Goal: Information Seeking & Learning: Learn about a topic

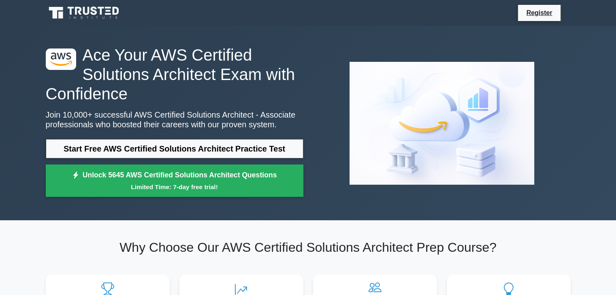
click at [571, 96] on div at bounding box center [441, 123] width 267 height 136
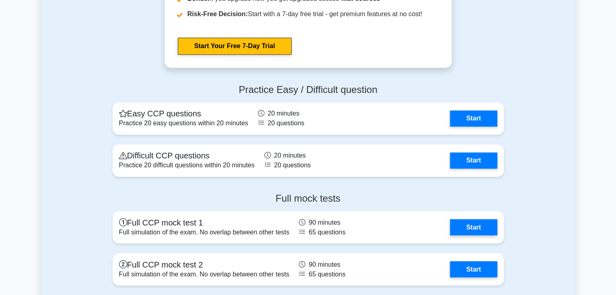
scroll to position [1316, 0]
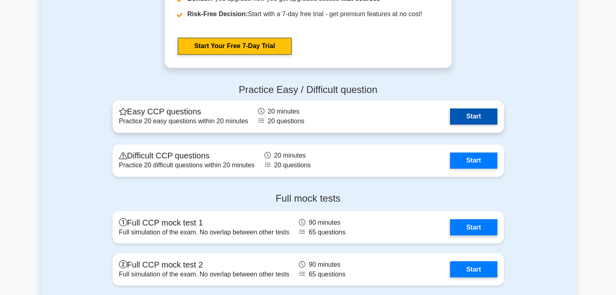
click at [450, 117] on link "Start" at bounding box center [473, 116] width 47 height 16
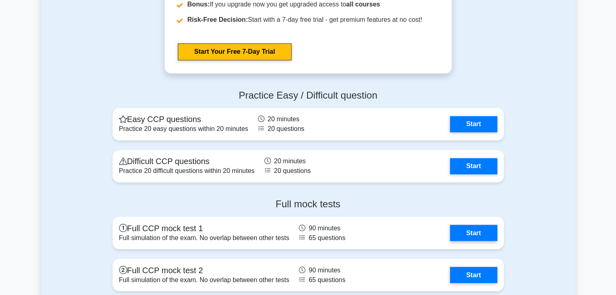
scroll to position [1349, 0]
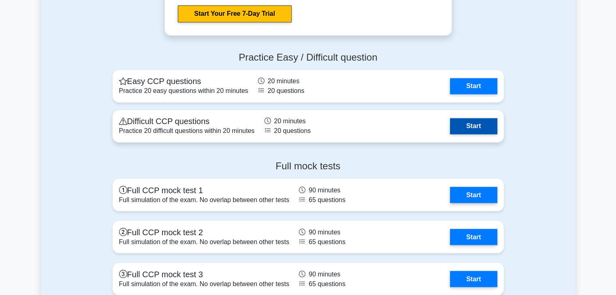
click at [455, 130] on link "Start" at bounding box center [473, 126] width 47 height 16
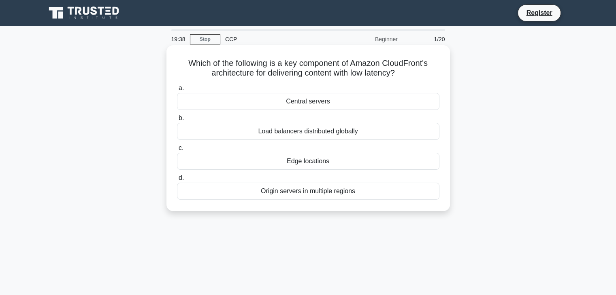
click at [412, 167] on div "Edge locations" at bounding box center [308, 161] width 262 height 17
click at [177, 151] on input "c. Edge locations" at bounding box center [177, 148] width 0 height 5
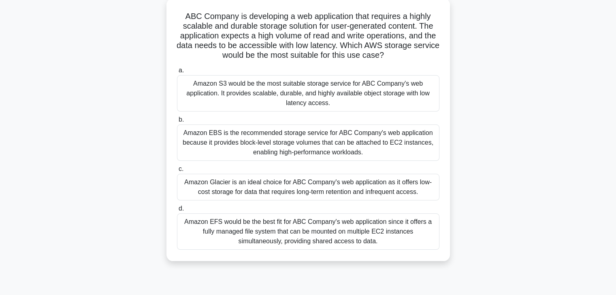
scroll to position [47, 0]
click at [298, 101] on div "Amazon S3 would be the most suitable storage service for ABC Company's web appl…" at bounding box center [308, 93] width 262 height 36
click at [177, 73] on input "a. Amazon S3 would be the most suitable storage service for ABC Company's web a…" at bounding box center [177, 70] width 0 height 5
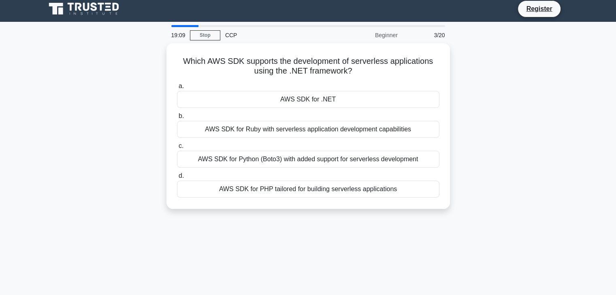
scroll to position [0, 0]
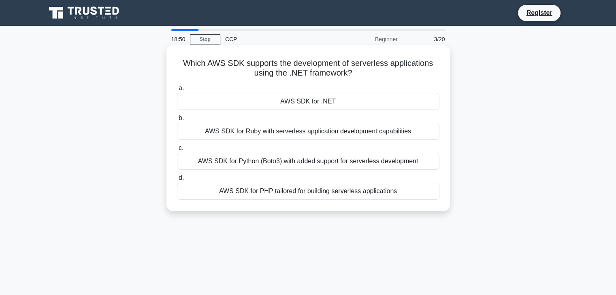
click at [365, 135] on div "AWS SDK for Ruby with serverless application development capabilities" at bounding box center [308, 131] width 262 height 17
click at [177, 121] on input "b. AWS SDK for Ruby with serverless application development capabilities" at bounding box center [177, 118] width 0 height 5
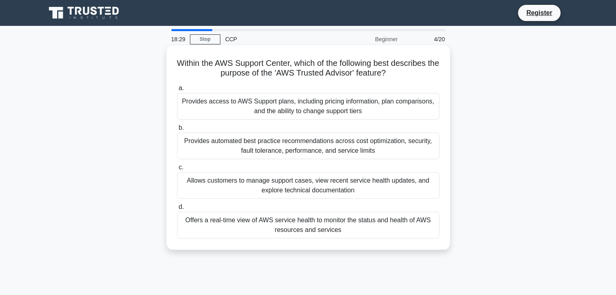
click at [291, 112] on div "Provides access to AWS Support plans, including pricing information, plan compa…" at bounding box center [308, 106] width 262 height 27
click at [177, 91] on input "a. Provides access to AWS Support plans, including pricing information, plan co…" at bounding box center [177, 88] width 0 height 5
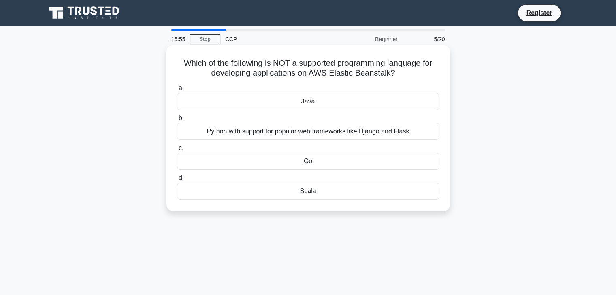
click at [313, 187] on div "Scala" at bounding box center [308, 191] width 262 height 17
click at [177, 181] on input "d. Scala" at bounding box center [177, 178] width 0 height 5
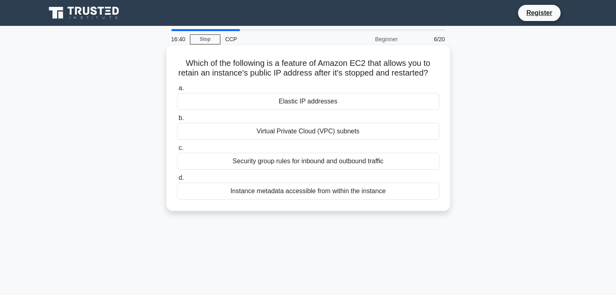
click at [298, 110] on div "Elastic IP addresses" at bounding box center [308, 101] width 262 height 17
click at [177, 91] on input "a. Elastic IP addresses" at bounding box center [177, 88] width 0 height 5
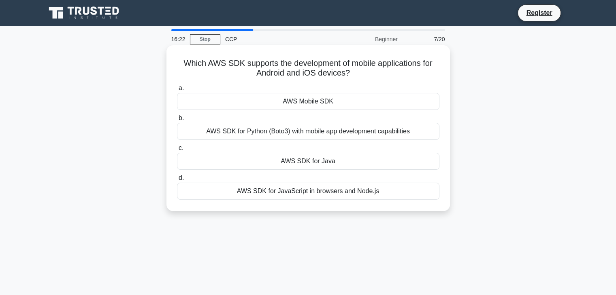
click at [305, 100] on div "AWS Mobile SDK" at bounding box center [308, 101] width 262 height 17
click at [177, 91] on input "a. AWS Mobile SDK" at bounding box center [177, 88] width 0 height 5
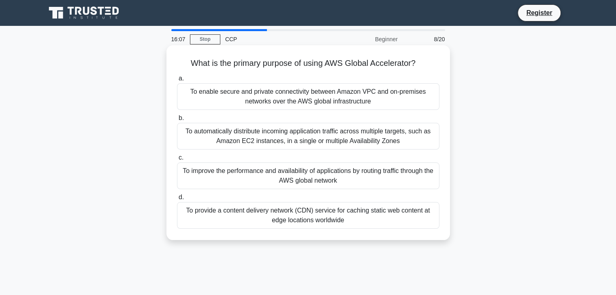
click at [317, 181] on div "To improve the performance and availability of applications by routing traffic …" at bounding box center [308, 176] width 262 height 27
click at [177, 161] on input "c. To improve the performance and availability of applications by routing traff…" at bounding box center [177, 157] width 0 height 5
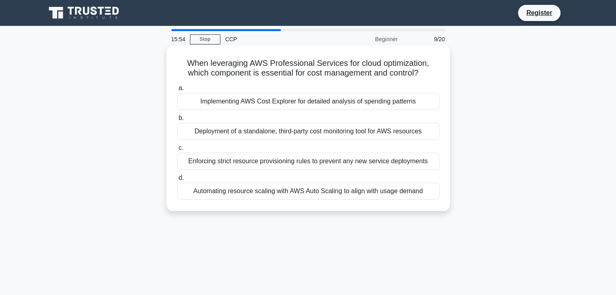
click at [288, 104] on div "Implementing AWS Cost Explorer for detailed analysis of spending patterns" at bounding box center [308, 101] width 262 height 17
click at [177, 91] on input "a. Implementing AWS Cost Explorer for detailed analysis of spending patterns" at bounding box center [177, 88] width 0 height 5
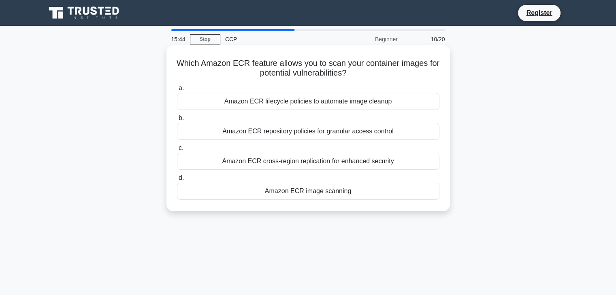
click at [316, 191] on div "Amazon ECR image scanning" at bounding box center [308, 191] width 262 height 17
click at [177, 181] on input "d. Amazon ECR image scanning" at bounding box center [177, 178] width 0 height 5
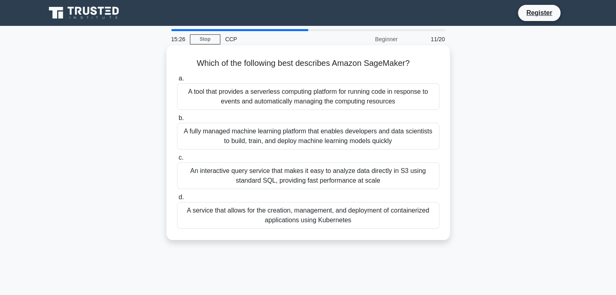
click at [304, 143] on div "A fully managed machine learning platform that enables developers and data scie…" at bounding box center [308, 136] width 262 height 27
click at [177, 121] on input "b. A fully managed machine learning platform that enables developers and data s…" at bounding box center [177, 118] width 0 height 5
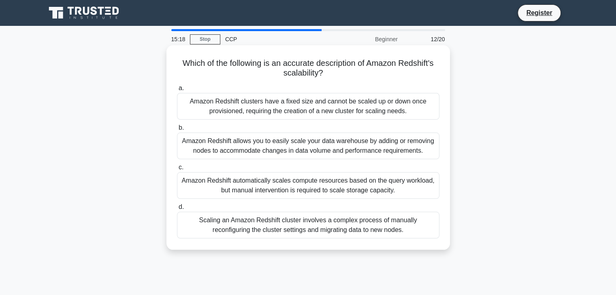
click at [308, 145] on div "Amazon Redshift allows you to easily scale your data warehouse by adding or rem…" at bounding box center [308, 146] width 262 height 27
click at [177, 131] on input "b. Amazon Redshift allows you to easily scale your data warehouse by adding or …" at bounding box center [177, 127] width 0 height 5
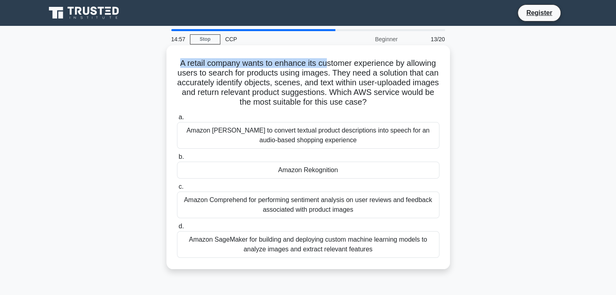
drag, startPoint x: 174, startPoint y: 56, endPoint x: 327, endPoint y: 57, distance: 153.0
click at [327, 57] on div "A retail company wants to enhance its customer experience by allowing users to …" at bounding box center [308, 158] width 277 height 218
click at [382, 74] on h5 "A retail company wants to enhance its customer experience by allowing users to …" at bounding box center [308, 82] width 264 height 49
click at [267, 169] on div "Amazon Rekognition" at bounding box center [308, 170] width 262 height 17
click at [177, 160] on input "b. Amazon Rekognition" at bounding box center [177, 157] width 0 height 5
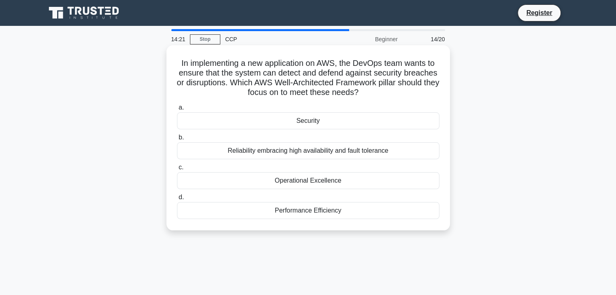
click at [288, 182] on div "Operational Excellence" at bounding box center [308, 180] width 262 height 17
click at [177, 170] on input "c. Operational Excellence" at bounding box center [177, 167] width 0 height 5
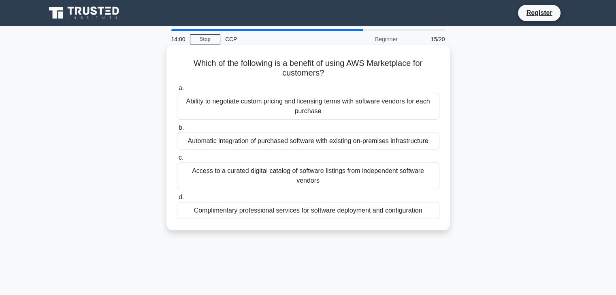
click at [271, 180] on div "Access to a curated digital catalog of software listings from independent softw…" at bounding box center [308, 176] width 262 height 27
click at [177, 161] on input "c. Access to a curated digital catalog of software listings from independent so…" at bounding box center [177, 157] width 0 height 5
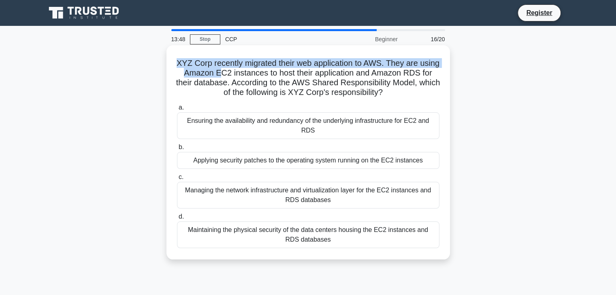
drag, startPoint x: 178, startPoint y: 65, endPoint x: 236, endPoint y: 70, distance: 58.5
click at [236, 70] on h5 "XYZ Corp recently migrated their web application to AWS. They are using Amazon …" at bounding box center [308, 78] width 264 height 40
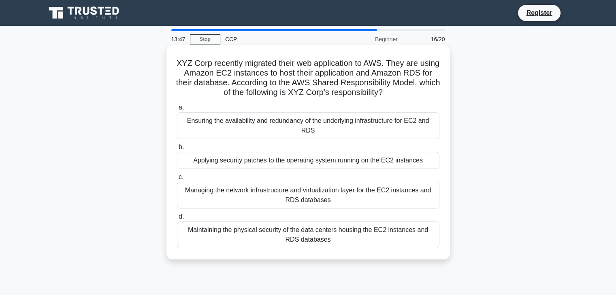
click at [255, 99] on div "XYZ Corp recently migrated their web application to AWS. They are using Amazon …" at bounding box center [308, 153] width 277 height 208
click at [241, 122] on div "Ensuring the availability and redundancy of the underlying infrastructure for E…" at bounding box center [308, 126] width 262 height 27
click at [177, 111] on input "a. Ensuring the availability and redundancy of the underlying infrastructure fo…" at bounding box center [177, 107] width 0 height 5
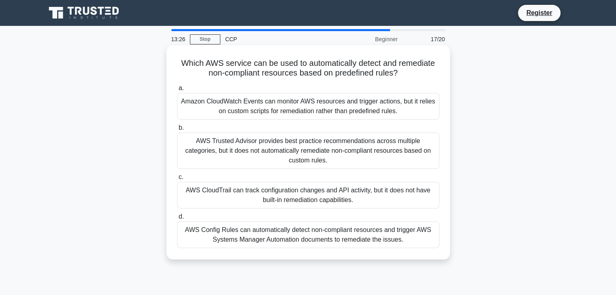
click at [255, 112] on div "Amazon CloudWatch Events can monitor AWS resources and trigger actions, but it …" at bounding box center [308, 106] width 262 height 27
click at [177, 91] on input "a. Amazon CloudWatch Events can monitor AWS resources and trigger actions, but …" at bounding box center [177, 88] width 0 height 5
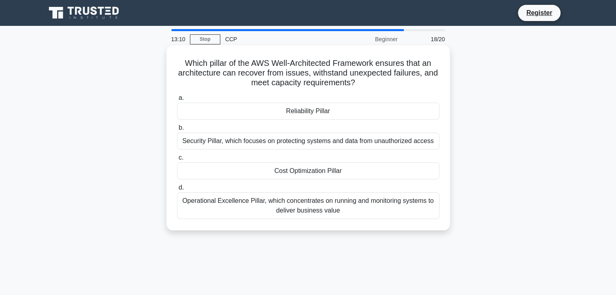
click at [292, 113] on div "Reliability Pillar" at bounding box center [308, 111] width 262 height 17
click at [177, 101] on input "a. Reliability Pillar" at bounding box center [177, 98] width 0 height 5
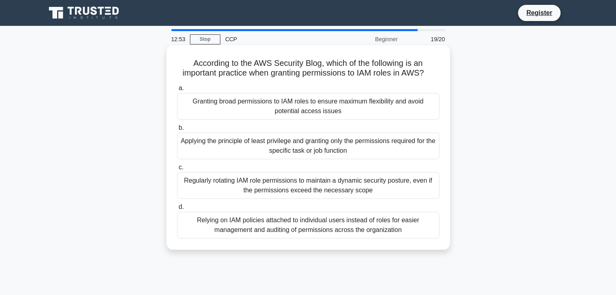
click at [377, 237] on div "Relying on IAM policies attached to individual users instead of roles for easie…" at bounding box center [308, 225] width 262 height 27
click at [177, 210] on input "d. Relying on IAM policies attached to individual users instead of roles for ea…" at bounding box center [177, 207] width 0 height 5
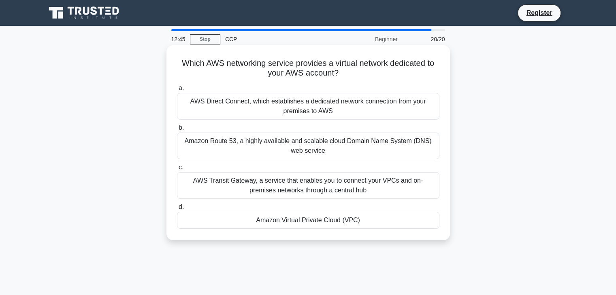
click at [358, 223] on div "Amazon Virtual Private Cloud (VPC)" at bounding box center [308, 220] width 262 height 17
click at [177, 210] on input "d. Amazon Virtual Private Cloud (VPC)" at bounding box center [177, 207] width 0 height 5
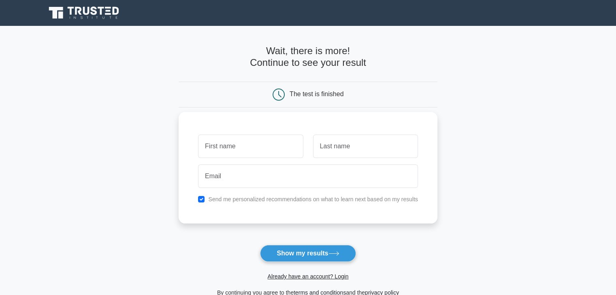
click at [239, 135] on input "text" at bounding box center [250, 146] width 105 height 23
type input "santhiya"
click at [354, 138] on input "text" at bounding box center [365, 146] width 105 height 23
type input "s"
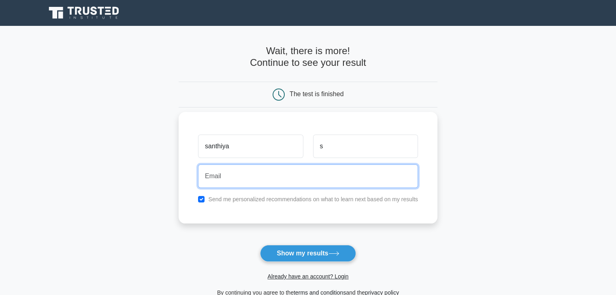
click at [309, 168] on input "email" at bounding box center [308, 176] width 220 height 23
type input "santhiyasenthil254@gmai.com"
click at [260, 245] on button "Show my results" at bounding box center [308, 253] width 96 height 17
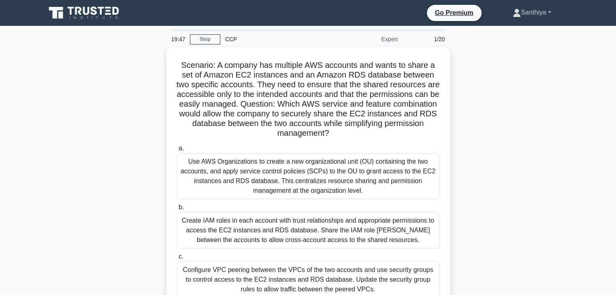
click at [542, 15] on link "Santhiya" at bounding box center [531, 12] width 77 height 16
click at [510, 36] on link "Profile" at bounding box center [525, 31] width 64 height 13
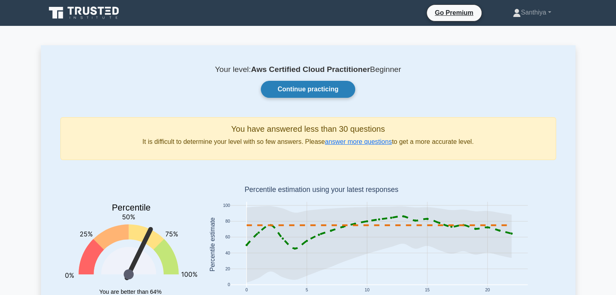
click at [292, 93] on link "Continue practicing" at bounding box center [308, 89] width 94 height 17
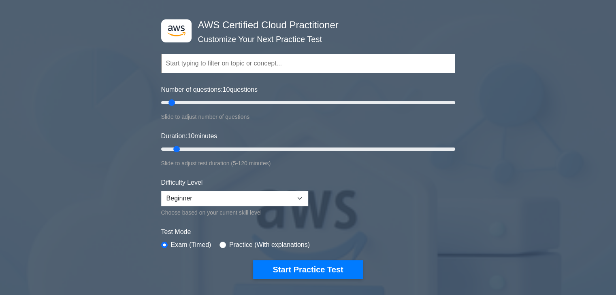
scroll to position [28, 0]
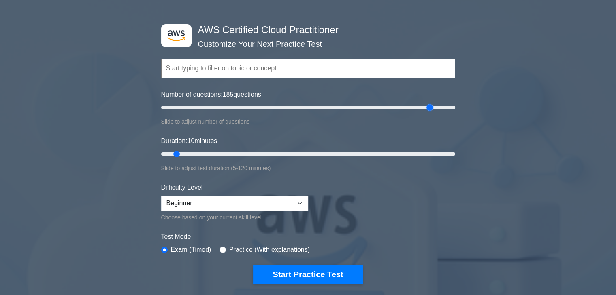
drag, startPoint x: 198, startPoint y: 105, endPoint x: 429, endPoint y: 120, distance: 231.6
click at [429, 113] on input "Number of questions: 185 questions" at bounding box center [308, 108] width 294 height 10
click at [214, 114] on div "Number of questions: 185 questions Slide to adjust number of questions" at bounding box center [308, 108] width 294 height 37
click at [208, 101] on div "Number of questions: 185 questions Slide to adjust number of questions" at bounding box center [308, 108] width 294 height 37
click at [225, 111] on input "Number of questions: 45 questions" at bounding box center [308, 108] width 294 height 10
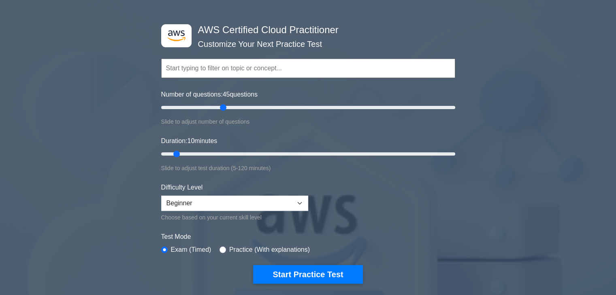
click at [244, 68] on input "text" at bounding box center [308, 68] width 294 height 19
click at [221, 106] on input "Number of questions: 45 questions" at bounding box center [308, 108] width 294 height 10
click at [218, 63] on input "text" at bounding box center [308, 68] width 294 height 19
drag, startPoint x: 222, startPoint y: 111, endPoint x: 254, endPoint y: 116, distance: 32.0
type input "65"
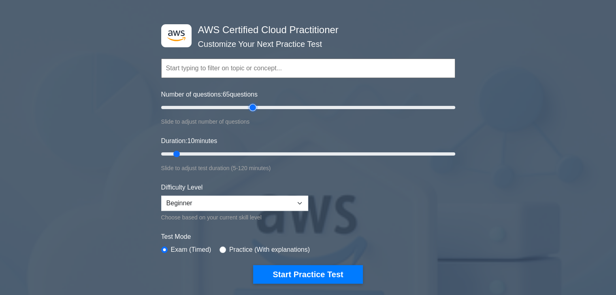
click at [254, 113] on input "Number of questions: 65 questions" at bounding box center [308, 108] width 294 height 10
drag, startPoint x: 178, startPoint y: 158, endPoint x: 454, endPoint y: 173, distance: 276.5
type input "120"
click at [454, 159] on input "Duration: 120 minutes" at bounding box center [308, 154] width 294 height 10
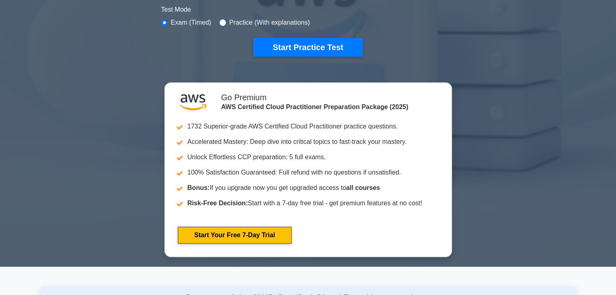
scroll to position [256, 0]
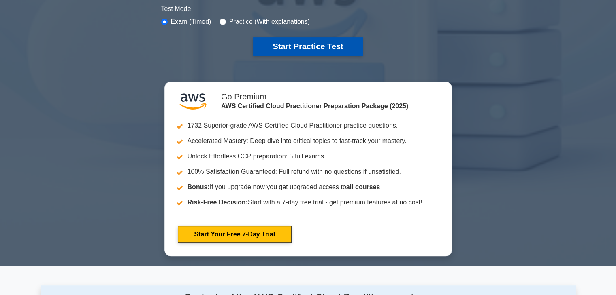
click at [295, 42] on button "Start Practice Test" at bounding box center [307, 46] width 109 height 19
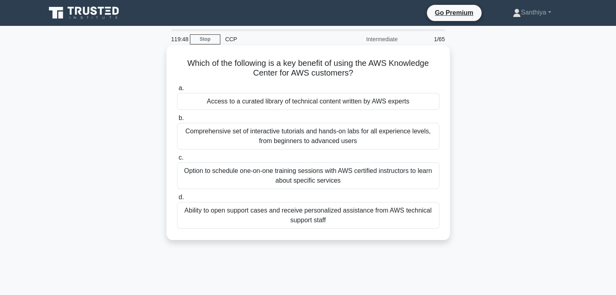
click at [285, 104] on div "Access to a curated library of technical content written by AWS experts" at bounding box center [308, 101] width 262 height 17
click at [177, 91] on input "a. Access to a curated library of technical content written by AWS experts" at bounding box center [177, 88] width 0 height 5
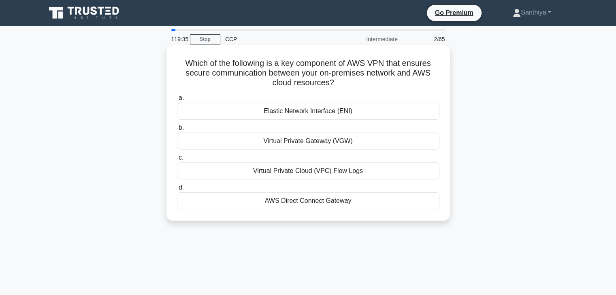
click at [304, 203] on div "AWS Direct Connect Gateway" at bounding box center [308, 201] width 262 height 17
click at [177, 191] on input "d. AWS Direct Connect Gateway" at bounding box center [177, 187] width 0 height 5
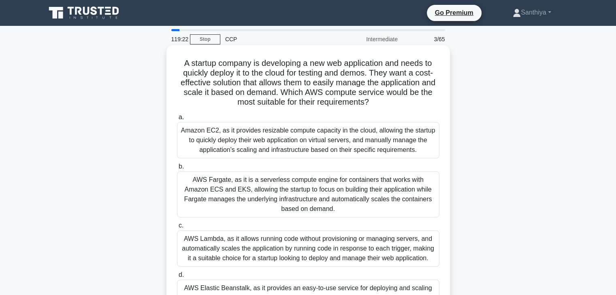
click at [273, 136] on div "Amazon EC2, as it provides resizable compute capacity in the cloud, allowing th…" at bounding box center [308, 140] width 262 height 36
click at [177, 120] on input "a. Amazon EC2, as it provides resizable compute capacity in the cloud, allowing…" at bounding box center [177, 117] width 0 height 5
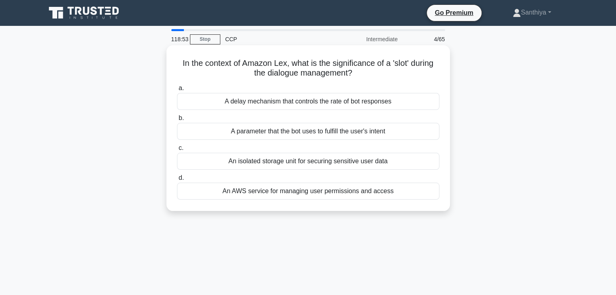
click at [278, 101] on div "A delay mechanism that controls the rate of bot responses" at bounding box center [308, 101] width 262 height 17
click at [177, 91] on input "a. A delay mechanism that controls the rate of bot responses" at bounding box center [177, 88] width 0 height 5
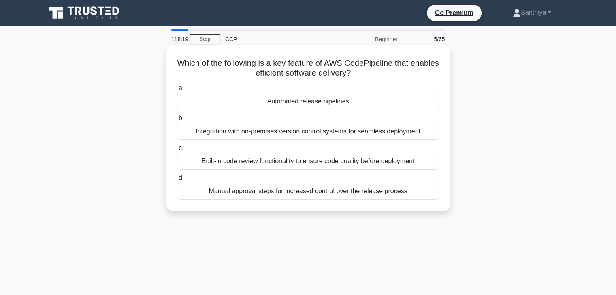
click at [238, 141] on div "a. Automated release pipelines b. Integration with on-premises version control …" at bounding box center [308, 142] width 272 height 120
click at [249, 129] on div "Integration with on-premises version control systems for seamless deployment" at bounding box center [308, 131] width 262 height 17
click at [177, 121] on input "b. Integration with on-premises version control systems for seamless deployment" at bounding box center [177, 118] width 0 height 5
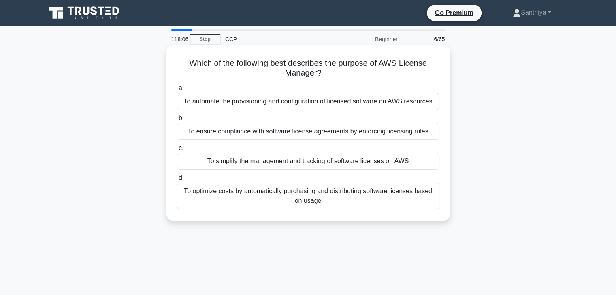
click at [267, 102] on div "To automate the provisioning and configuration of licensed software on AWS reso…" at bounding box center [308, 101] width 262 height 17
click at [177, 91] on input "a. To automate the provisioning and configuration of licensed software on AWS r…" at bounding box center [177, 88] width 0 height 5
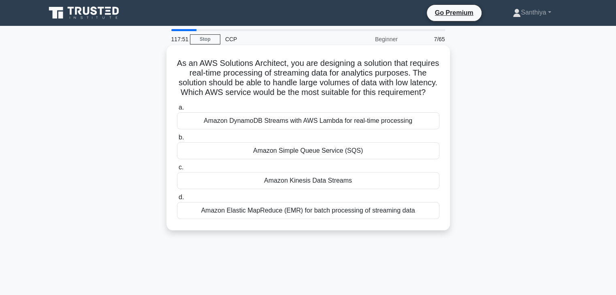
click at [281, 219] on div "Amazon Elastic MapReduce (EMR) for batch processing of streaming data" at bounding box center [308, 210] width 262 height 17
click at [177, 200] on input "d. Amazon Elastic MapReduce (EMR) for batch processing of streaming data" at bounding box center [177, 197] width 0 height 5
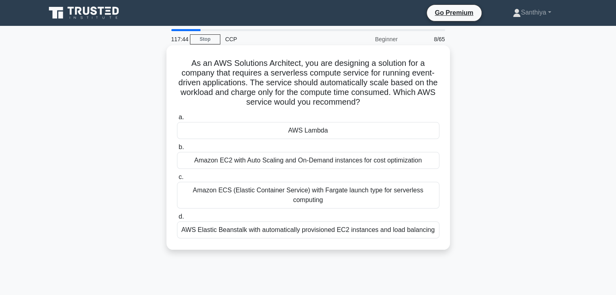
click at [343, 137] on div "AWS Lambda" at bounding box center [308, 130] width 262 height 17
click at [177, 120] on input "a. AWS Lambda" at bounding box center [177, 117] width 0 height 5
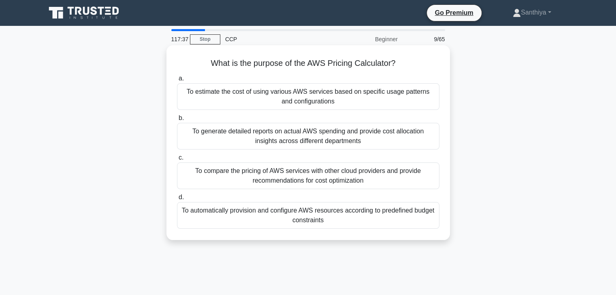
click at [269, 90] on div "To estimate the cost of using various AWS services based on specific usage patt…" at bounding box center [308, 96] width 262 height 27
click at [177, 81] on input "a. To estimate the cost of using various AWS services based on specific usage p…" at bounding box center [177, 78] width 0 height 5
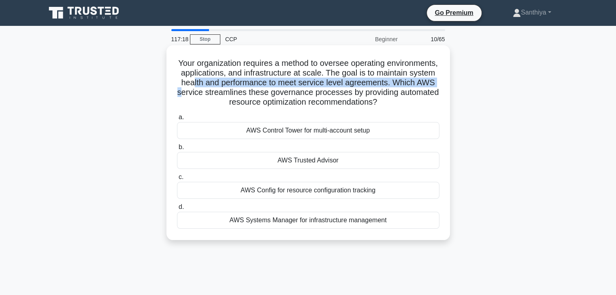
drag, startPoint x: 267, startPoint y: 87, endPoint x: 288, endPoint y: 92, distance: 21.2
click at [288, 92] on h5 "Your organization requires a method to oversee operating environments, applicat…" at bounding box center [308, 82] width 264 height 49
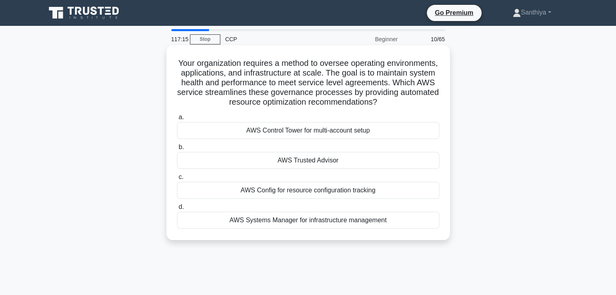
drag, startPoint x: 281, startPoint y: 101, endPoint x: 355, endPoint y: 115, distance: 74.9
click at [355, 108] on h5 "Your organization requires a method to oversee operating environments, applicat…" at bounding box center [308, 82] width 264 height 49
click at [304, 199] on div "AWS Config for resource configuration tracking" at bounding box center [308, 190] width 262 height 17
click at [177, 180] on input "c. AWS Config for resource configuration tracking" at bounding box center [177, 177] width 0 height 5
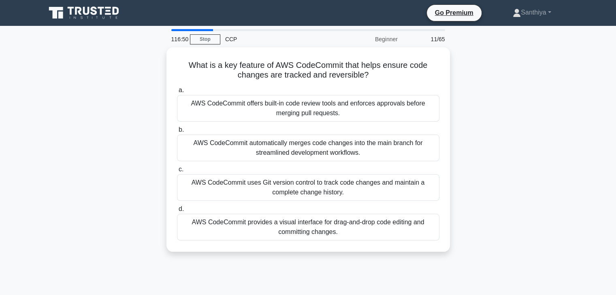
click at [357, 271] on div "116:50 Stop CCP Beginner 11/65 What is a key feature of AWS CodeCommit that hel…" at bounding box center [308, 231] width 534 height 405
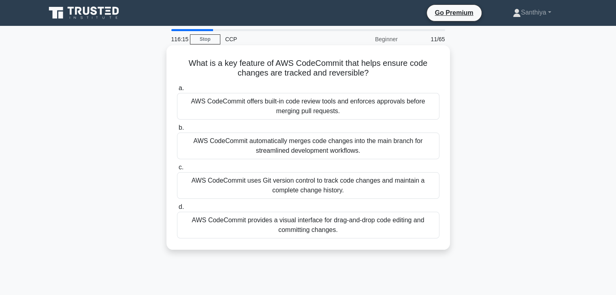
click at [298, 195] on div "AWS CodeCommit uses Git version control to track code changes and maintain a co…" at bounding box center [308, 185] width 262 height 27
click at [177, 170] on input "c. AWS CodeCommit uses Git version control to track code changes and maintain a…" at bounding box center [177, 167] width 0 height 5
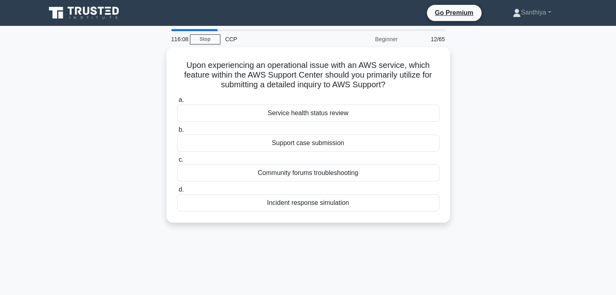
click at [298, 195] on div "Incident response simulation" at bounding box center [308, 203] width 262 height 17
click at [177, 193] on input "d. Incident response simulation" at bounding box center [177, 189] width 0 height 5
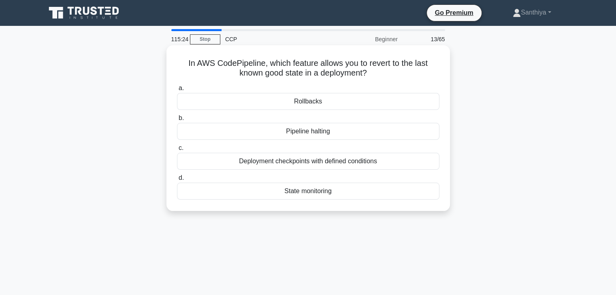
click at [360, 106] on div "Rollbacks" at bounding box center [308, 101] width 262 height 17
click at [177, 91] on input "a. Rollbacks" at bounding box center [177, 88] width 0 height 5
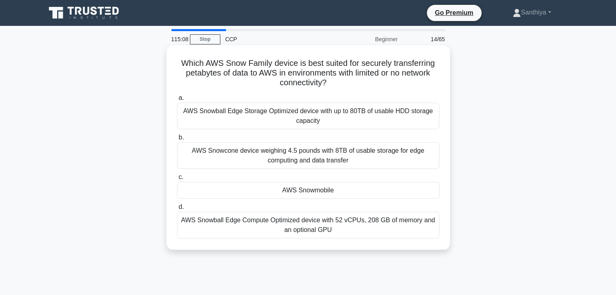
click at [359, 191] on div "AWS Snowmobile" at bounding box center [308, 190] width 262 height 17
click at [177, 180] on input "c. AWS Snowmobile" at bounding box center [177, 177] width 0 height 5
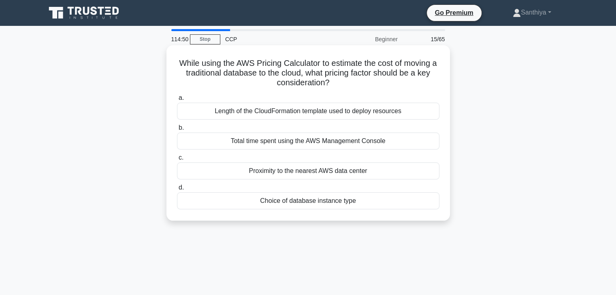
click at [312, 146] on div "Total time spent using the AWS Management Console" at bounding box center [308, 141] width 262 height 17
click at [177, 131] on input "b. Total time spent using the AWS Management Console" at bounding box center [177, 127] width 0 height 5
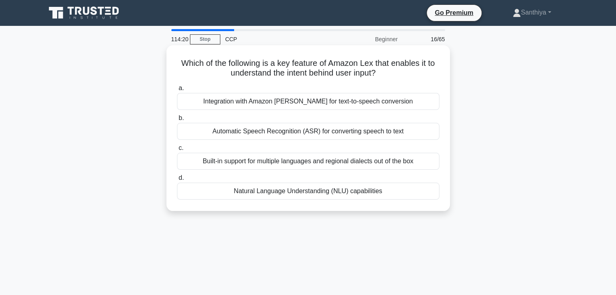
click at [295, 104] on div "Integration with Amazon Polly for text-to-speech conversion" at bounding box center [308, 101] width 262 height 17
click at [177, 91] on input "a. Integration with Amazon Polly for text-to-speech conversion" at bounding box center [177, 88] width 0 height 5
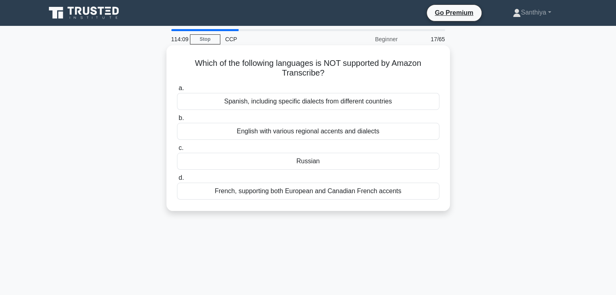
click at [288, 161] on div "Russian" at bounding box center [308, 161] width 262 height 17
click at [177, 151] on input "c. Russian" at bounding box center [177, 148] width 0 height 5
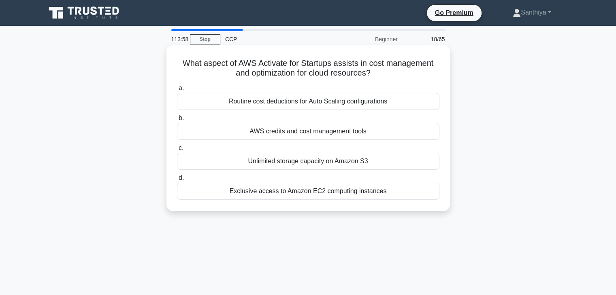
click at [302, 130] on div "AWS credits and cost management tools" at bounding box center [308, 131] width 262 height 17
click at [177, 121] on input "b. AWS credits and cost management tools" at bounding box center [177, 118] width 0 height 5
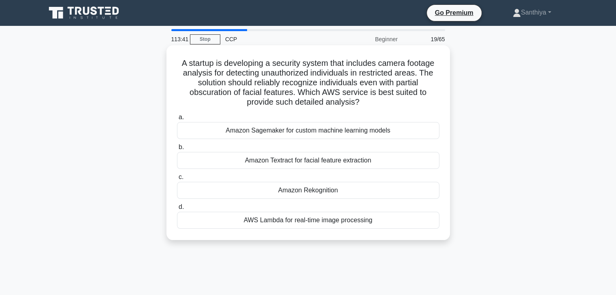
click at [304, 135] on div "Amazon Sagemaker for custom machine learning models" at bounding box center [308, 130] width 262 height 17
click at [177, 120] on input "a. Amazon Sagemaker for custom machine learning models" at bounding box center [177, 117] width 0 height 5
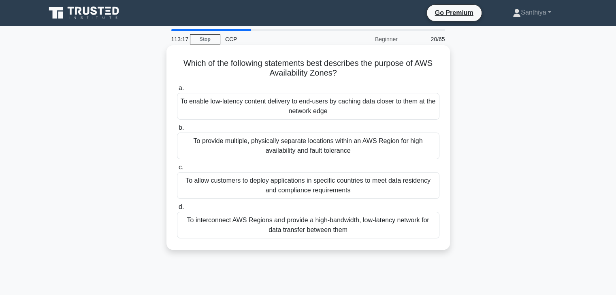
click at [410, 148] on div "To provide multiple, physically separate locations within an AWS Region for hig…" at bounding box center [308, 146] width 262 height 27
click at [177, 131] on input "b. To provide multiple, physically separate locations within an AWS Region for …" at bounding box center [177, 127] width 0 height 5
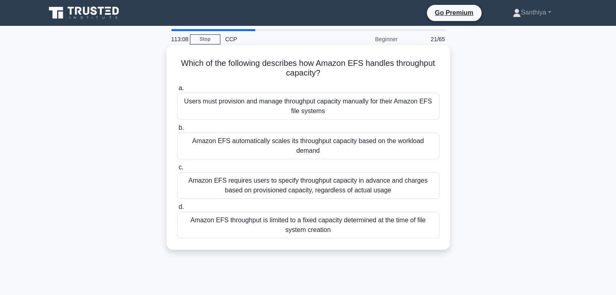
click at [387, 138] on div "Amazon EFS automatically scales its throughput capacity based on the workload d…" at bounding box center [308, 146] width 262 height 27
click at [177, 131] on input "b. Amazon EFS automatically scales its throughput capacity based on the workloa…" at bounding box center [177, 127] width 0 height 5
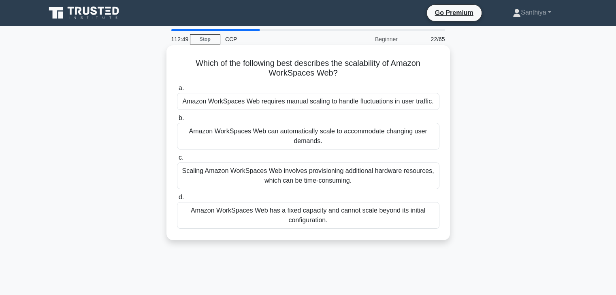
click at [373, 132] on div "Amazon WorkSpaces Web can automatically scale to accommodate changing user dema…" at bounding box center [308, 136] width 262 height 27
click at [177, 121] on input "b. Amazon WorkSpaces Web can automatically scale to accommodate changing user d…" at bounding box center [177, 118] width 0 height 5
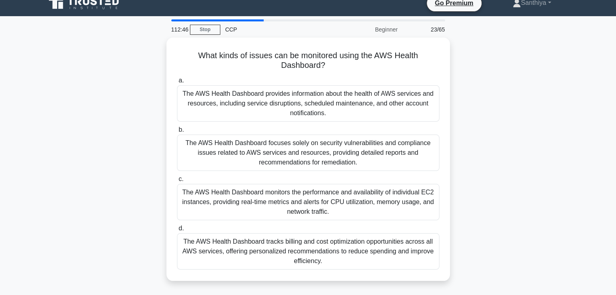
scroll to position [11, 0]
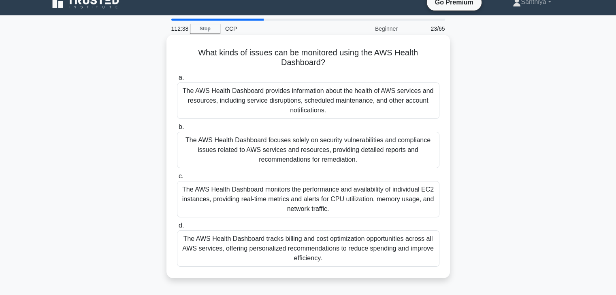
drag, startPoint x: 303, startPoint y: 148, endPoint x: 323, endPoint y: 153, distance: 20.4
click at [323, 153] on div "The AWS Health Dashboard focuses solely on security vulnerabilities and complia…" at bounding box center [308, 150] width 262 height 36
click at [177, 130] on input "b. The AWS Health Dashboard focuses solely on security vulnerabilities and comp…" at bounding box center [177, 127] width 0 height 5
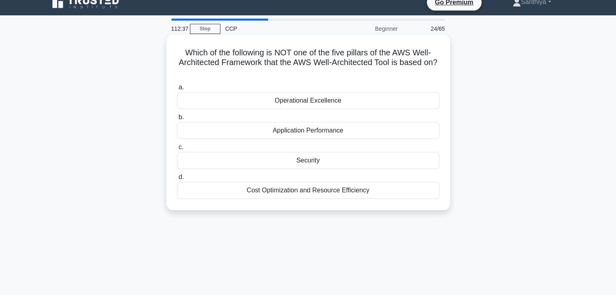
scroll to position [0, 0]
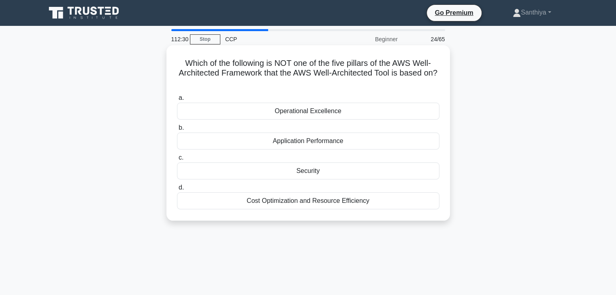
click at [377, 141] on div "Application Performance" at bounding box center [308, 141] width 262 height 17
click at [177, 131] on input "b. Application Performance" at bounding box center [177, 127] width 0 height 5
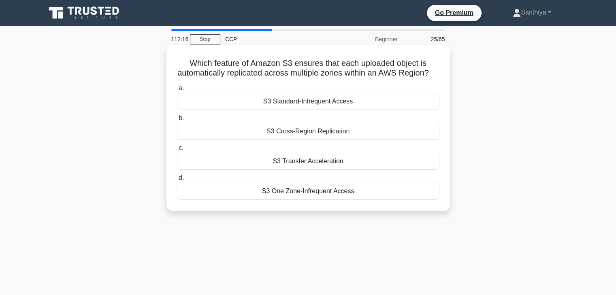
click at [377, 140] on div "S3 Cross-Region Replication" at bounding box center [308, 131] width 262 height 17
click at [177, 121] on input "b. S3 Cross-Region Replication" at bounding box center [177, 118] width 0 height 5
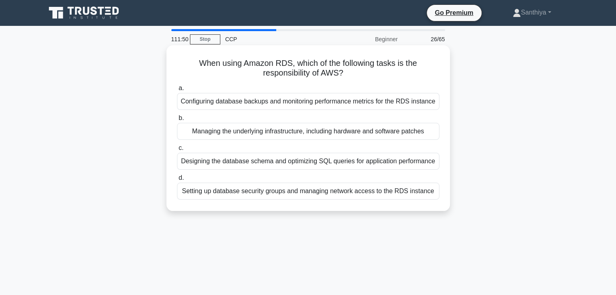
click at [401, 132] on div "Managing the underlying infrastructure, including hardware and software patches" at bounding box center [308, 131] width 262 height 17
click at [177, 121] on input "b. Managing the underlying infrastructure, including hardware and software patc…" at bounding box center [177, 118] width 0 height 5
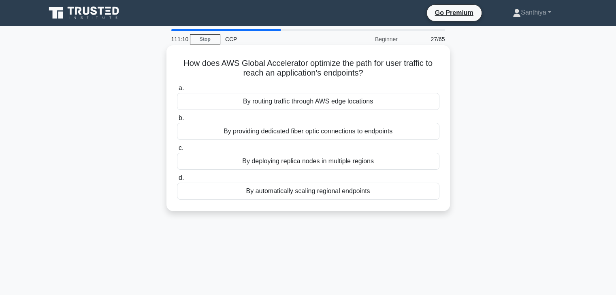
click at [339, 97] on div "By routing traffic through AWS edge locations" at bounding box center [308, 101] width 262 height 17
click at [177, 91] on input "a. By routing traffic through AWS edge locations" at bounding box center [177, 88] width 0 height 5
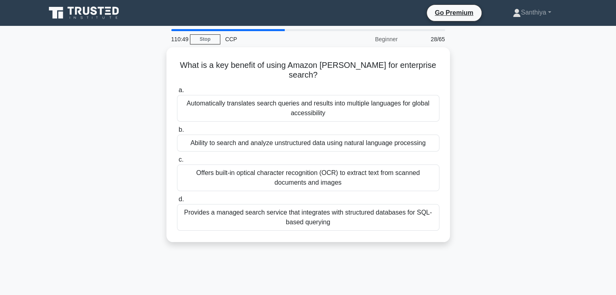
click at [339, 97] on div "Automatically translates search queries and results into multiple languages for…" at bounding box center [308, 108] width 262 height 27
click at [177, 93] on input "a. Automatically translates search queries and results into multiple languages …" at bounding box center [177, 90] width 0 height 5
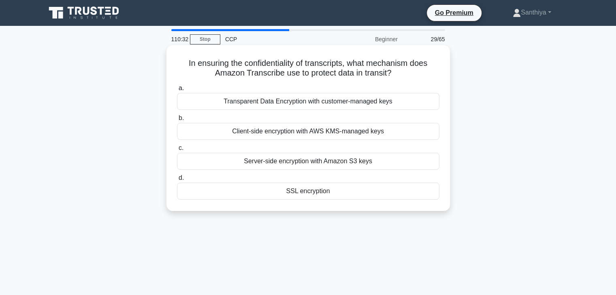
click at [342, 131] on div "Client-side encryption with AWS KMS-managed keys" at bounding box center [308, 131] width 262 height 17
click at [177, 121] on input "b. Client-side encryption with AWS KMS-managed keys" at bounding box center [177, 118] width 0 height 5
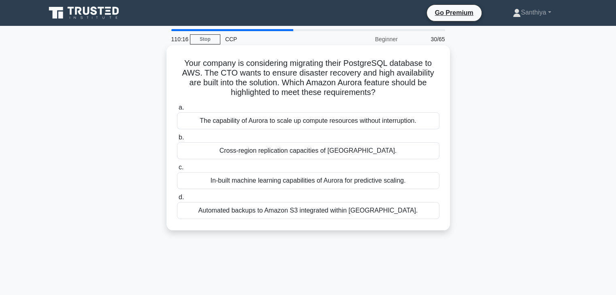
click at [339, 209] on div "Automated backups to Amazon S3 integrated within Aurora." at bounding box center [308, 210] width 262 height 17
click at [177, 200] on input "d. Automated backups to Amazon S3 integrated within Aurora." at bounding box center [177, 197] width 0 height 5
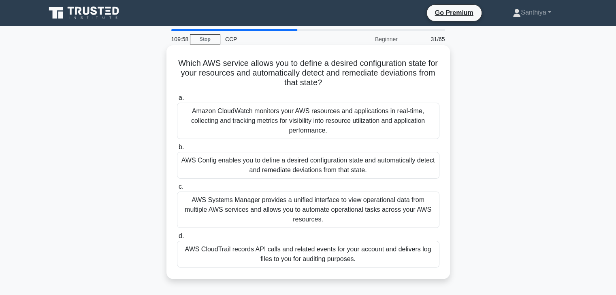
click at [346, 166] on div "AWS Config enables you to define a desired configuration state and automaticall…" at bounding box center [308, 165] width 262 height 27
click at [177, 150] on input "b. AWS Config enables you to define a desired configuration state and automatic…" at bounding box center [177, 147] width 0 height 5
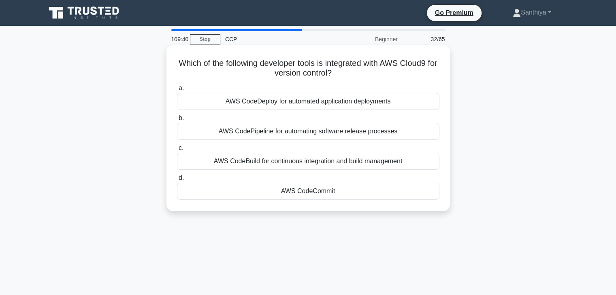
click at [346, 136] on div "AWS CodePipeline for automating software release processes" at bounding box center [308, 131] width 262 height 17
click at [177, 121] on input "b. AWS CodePipeline for automating software release processes" at bounding box center [177, 118] width 0 height 5
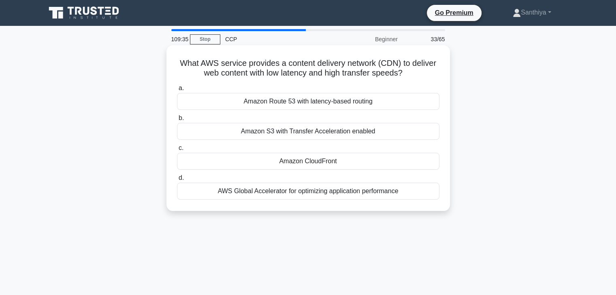
click at [340, 160] on div "Amazon CloudFront" at bounding box center [308, 161] width 262 height 17
click at [177, 151] on input "c. Amazon CloudFront" at bounding box center [177, 148] width 0 height 5
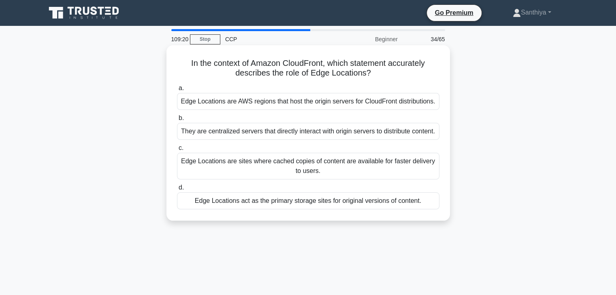
click at [344, 164] on div "Edge Locations are sites where cached copies of content are available for faste…" at bounding box center [308, 166] width 262 height 27
click at [177, 151] on input "c. Edge Locations are sites where cached copies of content are available for fa…" at bounding box center [177, 148] width 0 height 5
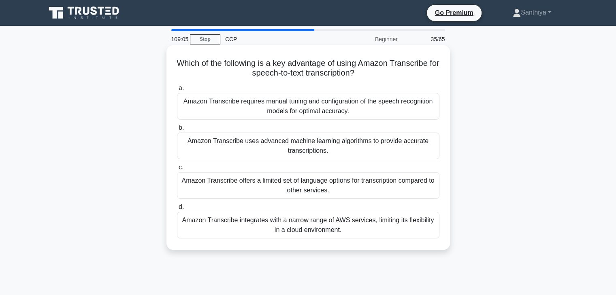
click at [358, 149] on div "Amazon Transcribe uses advanced machine learning algorithms to provide accurate…" at bounding box center [308, 146] width 262 height 27
click at [177, 131] on input "b. Amazon Transcribe uses advanced machine learning algorithms to provide accur…" at bounding box center [177, 127] width 0 height 5
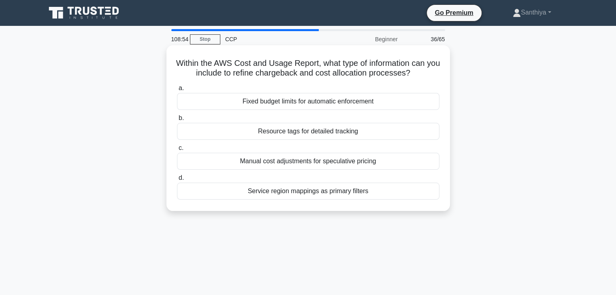
click at [367, 105] on div "Fixed budget limits for automatic enforcement" at bounding box center [308, 101] width 262 height 17
click at [177, 91] on input "a. Fixed budget limits for automatic enforcement" at bounding box center [177, 88] width 0 height 5
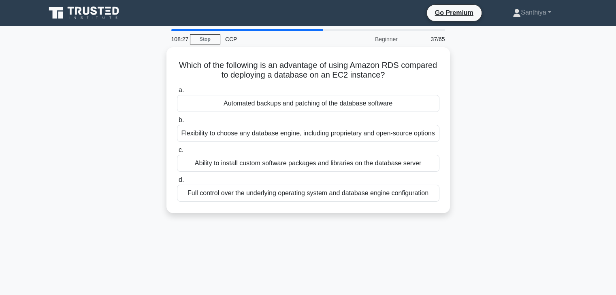
click at [367, 105] on div "Automated backups and patching of the database software" at bounding box center [308, 103] width 262 height 17
click at [177, 93] on input "a. Automated backups and patching of the database software" at bounding box center [177, 90] width 0 height 5
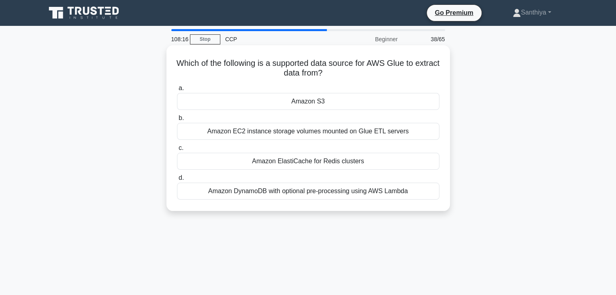
click at [370, 129] on div "Amazon EC2 instance storage volumes mounted on Glue ETL servers" at bounding box center [308, 131] width 262 height 17
click at [177, 121] on input "b. Amazon EC2 instance storage volumes mounted on Glue ETL servers" at bounding box center [177, 118] width 0 height 5
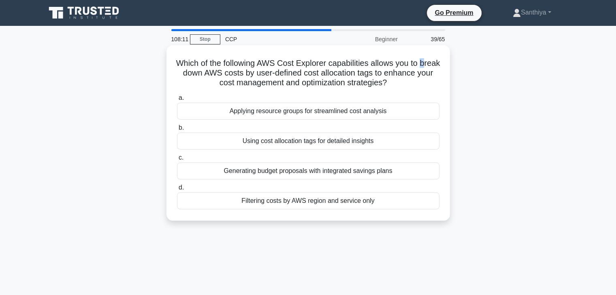
drag, startPoint x: 183, startPoint y: 69, endPoint x: 172, endPoint y: 70, distance: 11.4
click at [172, 70] on div "Which of the following AWS Cost Explorer capabilities allows you to break down …" at bounding box center [308, 133] width 277 height 169
click at [179, 81] on h5 "Which of the following AWS Cost Explorer capabilities allows you to break down …" at bounding box center [308, 73] width 264 height 30
click at [236, 145] on div "Using cost allocation tags for detailed insights" at bounding box center [308, 141] width 262 height 17
click at [177, 131] on input "b. Using cost allocation tags for detailed insights" at bounding box center [177, 127] width 0 height 5
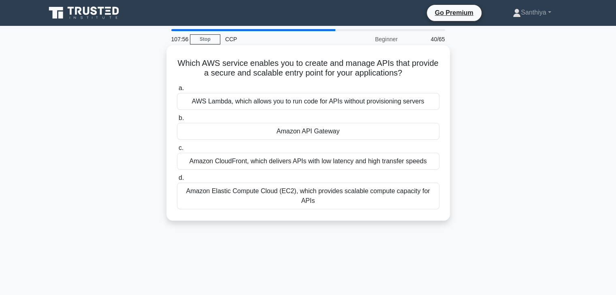
click at [285, 128] on div "Amazon API Gateway" at bounding box center [308, 131] width 262 height 17
click at [177, 121] on input "b. Amazon API Gateway" at bounding box center [177, 118] width 0 height 5
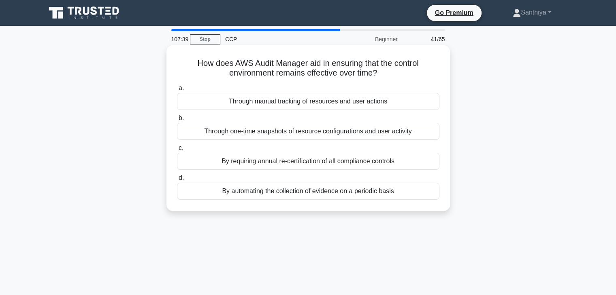
click at [418, 138] on div "Through one-time snapshots of resource configurations and user activity" at bounding box center [308, 131] width 262 height 17
click at [177, 121] on input "b. Through one-time snapshots of resource configurations and user activity" at bounding box center [177, 118] width 0 height 5
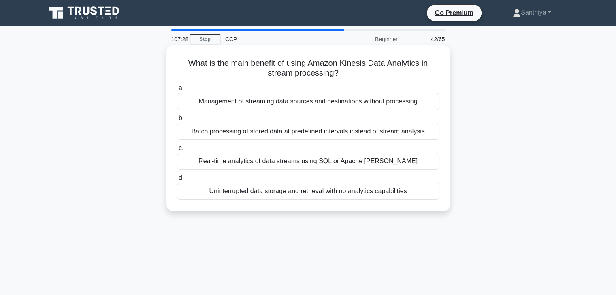
click at [410, 162] on div "Real-time analytics of data streams using SQL or Apache Flink" at bounding box center [308, 161] width 262 height 17
click at [177, 151] on input "c. Real-time analytics of data streams using SQL or Apache Flink" at bounding box center [177, 148] width 0 height 5
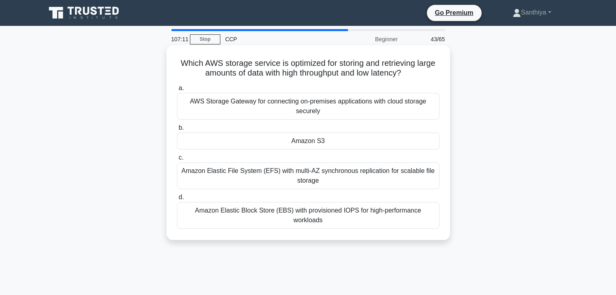
click at [406, 140] on div "Amazon S3" at bounding box center [308, 141] width 262 height 17
click at [177, 131] on input "b. Amazon S3" at bounding box center [177, 127] width 0 height 5
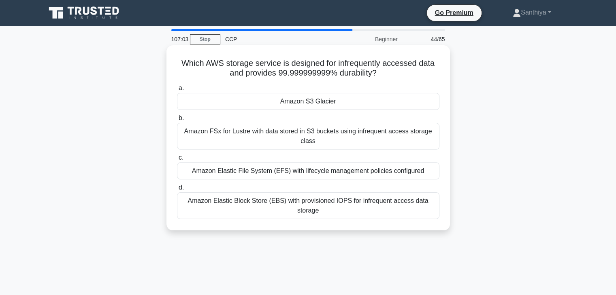
click at [390, 98] on div "Amazon S3 Glacier" at bounding box center [308, 101] width 262 height 17
click at [177, 91] on input "a. Amazon S3 Glacier" at bounding box center [177, 88] width 0 height 5
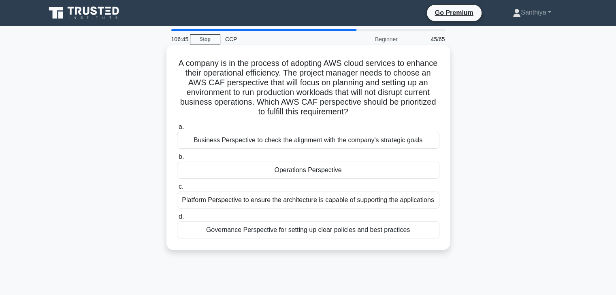
click at [378, 163] on div "Operations Perspective" at bounding box center [308, 170] width 262 height 17
click at [177, 160] on input "b. Operations Perspective" at bounding box center [177, 157] width 0 height 5
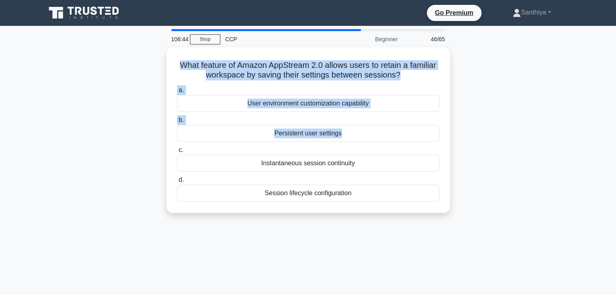
drag, startPoint x: 378, startPoint y: 163, endPoint x: 572, endPoint y: 142, distance: 194.9
click at [572, 142] on div "What feature of Amazon AppStream 2.0 allows users to retain a familiar workspac…" at bounding box center [308, 135] width 534 height 176
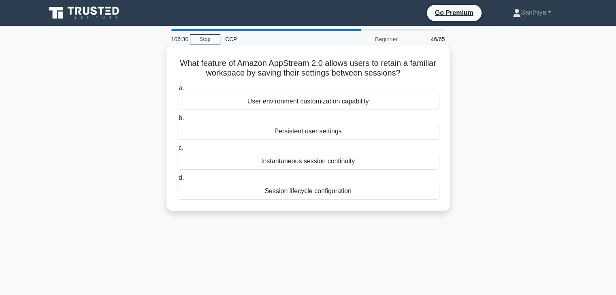
click at [325, 133] on div "Persistent user settings" at bounding box center [308, 131] width 262 height 17
click at [177, 121] on input "b. Persistent user settings" at bounding box center [177, 118] width 0 height 5
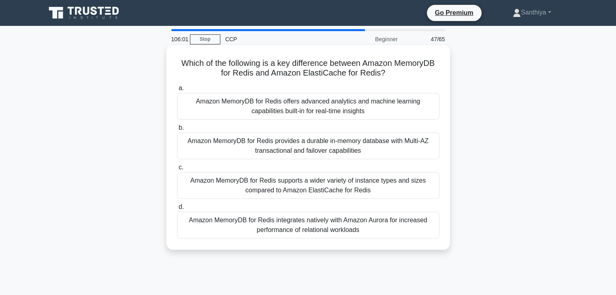
click at [322, 187] on div "Amazon MemoryDB for Redis supports a wider variety of instance types and sizes …" at bounding box center [308, 185] width 262 height 27
click at [177, 170] on input "c. Amazon MemoryDB for Redis supports a wider variety of instance types and siz…" at bounding box center [177, 167] width 0 height 5
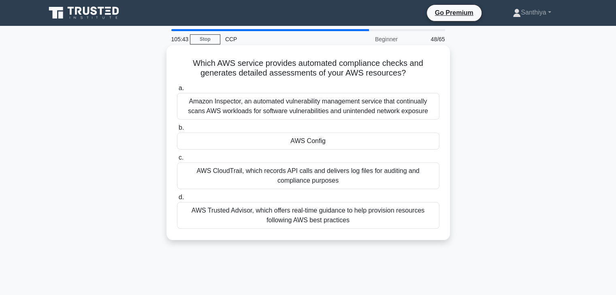
click at [344, 151] on div "a. Amazon Inspector, an automated vulnerability management service that continu…" at bounding box center [308, 156] width 272 height 149
click at [340, 144] on div "AWS Config" at bounding box center [308, 141] width 262 height 17
click at [177, 131] on input "b. AWS Config" at bounding box center [177, 127] width 0 height 5
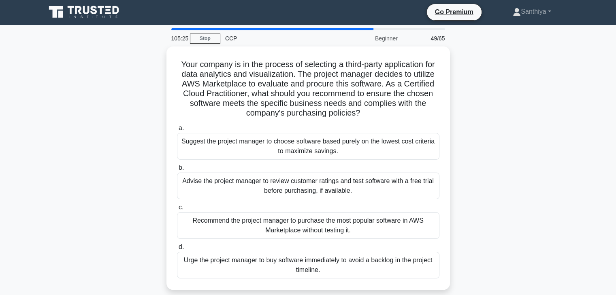
scroll to position [2, 0]
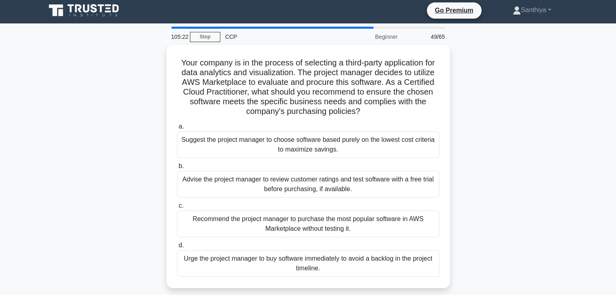
drag, startPoint x: 343, startPoint y: 148, endPoint x: 510, endPoint y: 62, distance: 187.4
click at [510, 62] on div "Your company is in the process of selecting a third-party application for data …" at bounding box center [308, 171] width 534 height 253
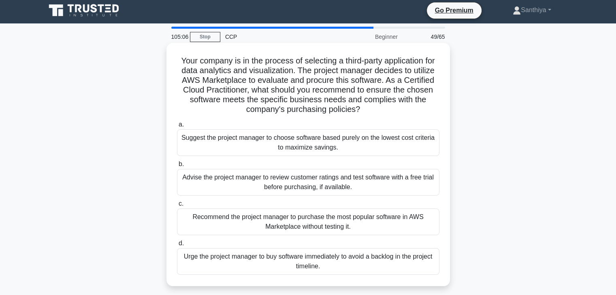
click at [410, 184] on div "Advise the project manager to review customer ratings and test software with a …" at bounding box center [308, 182] width 262 height 27
click at [177, 167] on input "b. Advise the project manager to review customer ratings and test software with…" at bounding box center [177, 164] width 0 height 5
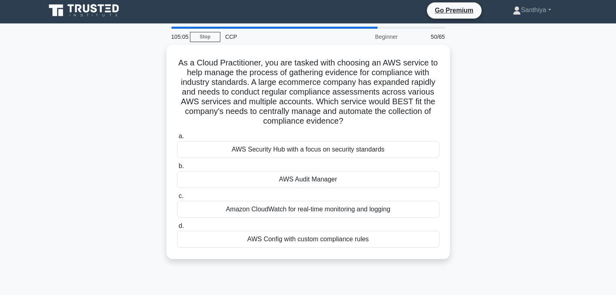
scroll to position [0, 0]
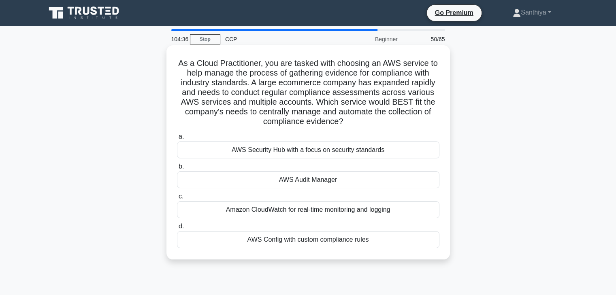
click at [315, 184] on div "AWS Audit Manager" at bounding box center [308, 180] width 262 height 17
click at [177, 170] on input "b. AWS Audit Manager" at bounding box center [177, 166] width 0 height 5
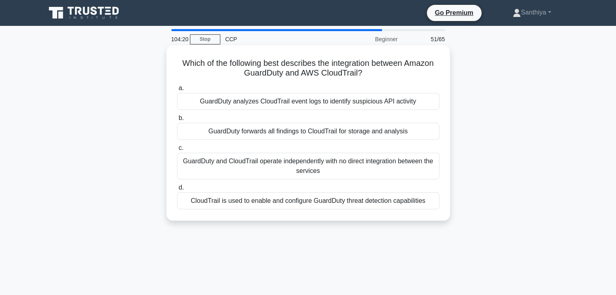
click at [315, 172] on div "GuardDuty and CloudTrail operate independently with no direct integration betwe…" at bounding box center [308, 166] width 262 height 27
click at [177, 151] on input "c. GuardDuty and CloudTrail operate independently with no direct integration be…" at bounding box center [177, 148] width 0 height 5
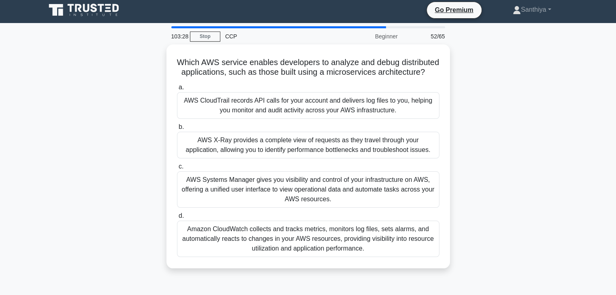
scroll to position [2, 0]
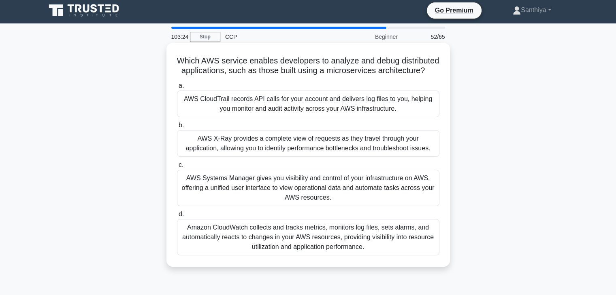
click at [301, 251] on div "Amazon CloudWatch collects and tracks metrics, monitors log files, sets alarms,…" at bounding box center [308, 237] width 262 height 36
click at [177, 217] on input "d. Amazon CloudWatch collects and tracks metrics, monitors log files, sets alar…" at bounding box center [177, 214] width 0 height 5
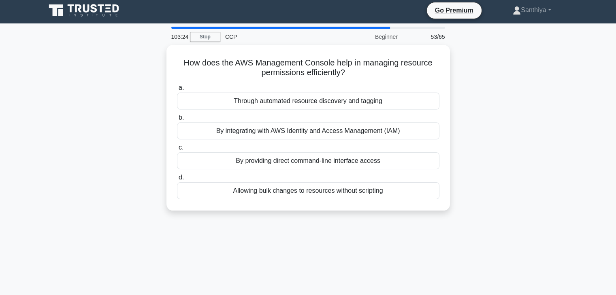
scroll to position [0, 0]
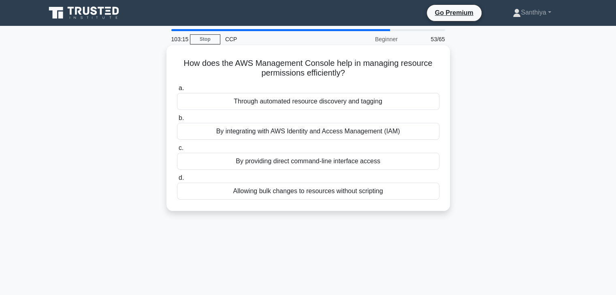
click at [292, 135] on div "By integrating with AWS Identity and Access Management (IAM)" at bounding box center [308, 131] width 262 height 17
click at [177, 121] on input "b. By integrating with AWS Identity and Access Management (IAM)" at bounding box center [177, 118] width 0 height 5
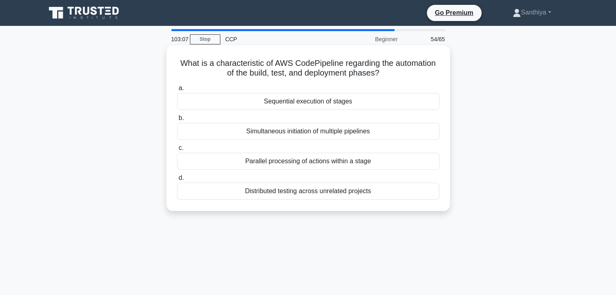
click at [299, 164] on div "Parallel processing of actions within a stage" at bounding box center [308, 161] width 262 height 17
click at [177, 151] on input "c. Parallel processing of actions within a stage" at bounding box center [177, 148] width 0 height 5
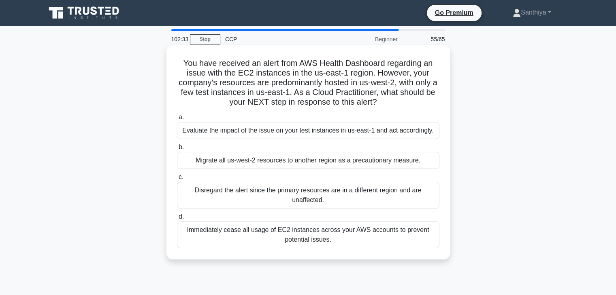
click at [418, 130] on div "Evaluate the impact of the issue on your test instances in us-east-1 and act ac…" at bounding box center [308, 130] width 262 height 17
click at [177, 120] on input "a. Evaluate the impact of the issue on your test instances in us-east-1 and act…" at bounding box center [177, 117] width 0 height 5
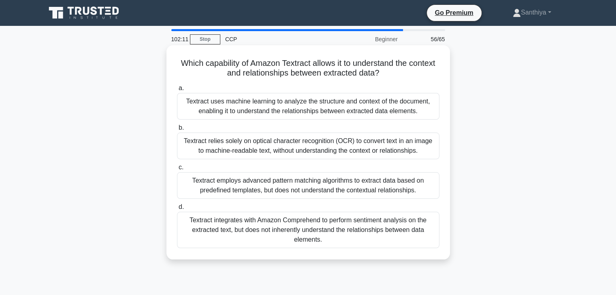
click at [360, 146] on div "Textract relies solely on optical character recognition (OCR) to convert text i…" at bounding box center [308, 146] width 262 height 27
click at [177, 131] on input "b. Textract relies solely on optical character recognition (OCR) to convert tex…" at bounding box center [177, 127] width 0 height 5
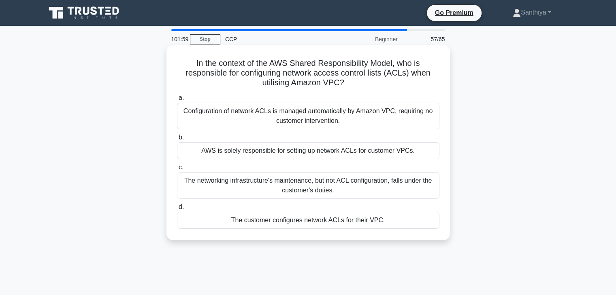
click at [344, 159] on div "AWS is solely responsible for setting up network ACLs for customer VPCs." at bounding box center [308, 150] width 262 height 17
click at [177, 140] on input "b. AWS is solely responsible for setting up network ACLs for customer VPCs." at bounding box center [177, 137] width 0 height 5
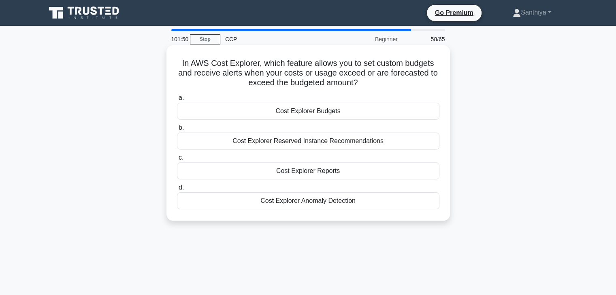
click at [355, 111] on div "Cost Explorer Budgets" at bounding box center [308, 111] width 262 height 17
click at [177, 101] on input "a. Cost Explorer Budgets" at bounding box center [177, 98] width 0 height 5
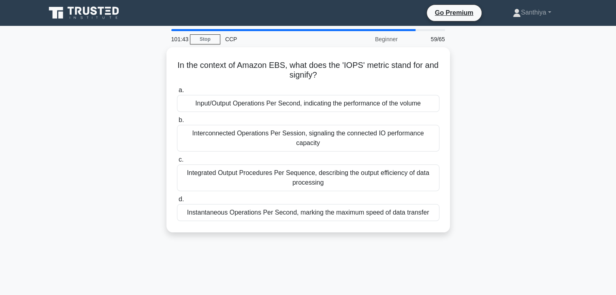
click at [355, 111] on div "Input/Output Operations Per Second, indicating the performance of the volume" at bounding box center [308, 103] width 262 height 17
click at [177, 93] on input "a. Input/Output Operations Per Second, indicating the performance of the volume" at bounding box center [177, 90] width 0 height 5
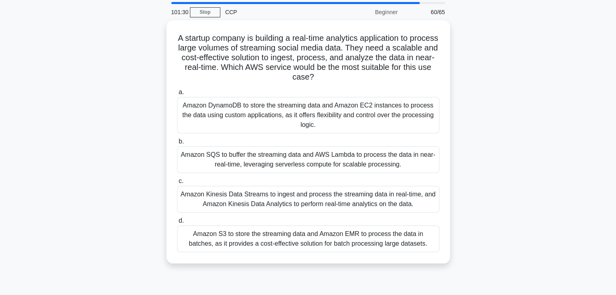
scroll to position [29, 0]
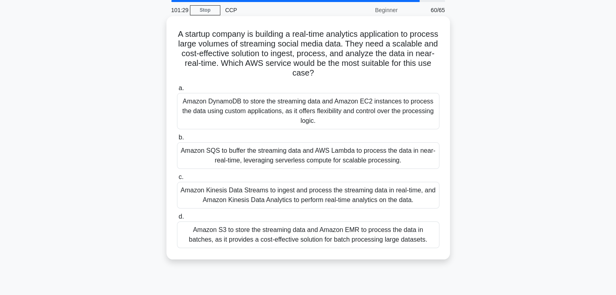
click at [352, 238] on div "Amazon S3 to store the streaming data and Amazon EMR to process the data in bat…" at bounding box center [308, 235] width 262 height 27
click at [177, 220] on input "d. Amazon S3 to store the streaming data and Amazon EMR to process the data in …" at bounding box center [177, 217] width 0 height 5
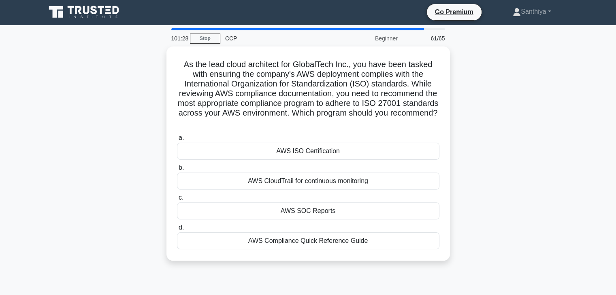
scroll to position [0, 0]
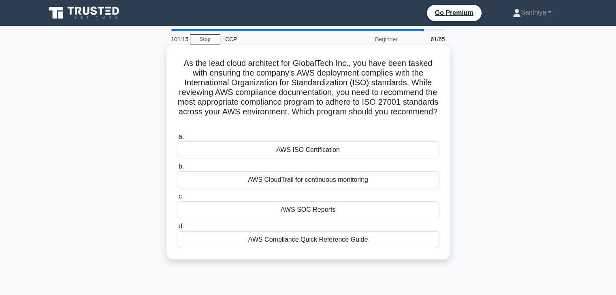
click at [355, 151] on div "AWS ISO Certification" at bounding box center [308, 150] width 262 height 17
click at [177, 140] on input "a. AWS ISO Certification" at bounding box center [177, 136] width 0 height 5
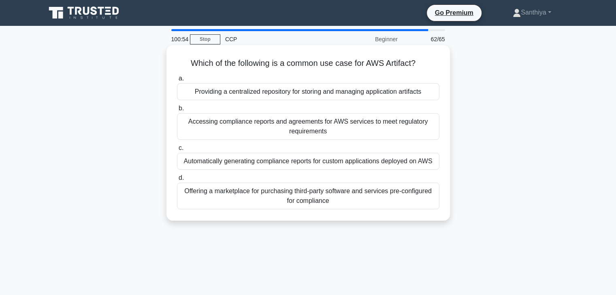
click at [355, 136] on div "Accessing compliance reports and agreements for AWS services to meet regulatory…" at bounding box center [308, 126] width 262 height 27
click at [177, 111] on input "b. Accessing compliance reports and agreements for AWS services to meet regulat…" at bounding box center [177, 108] width 0 height 5
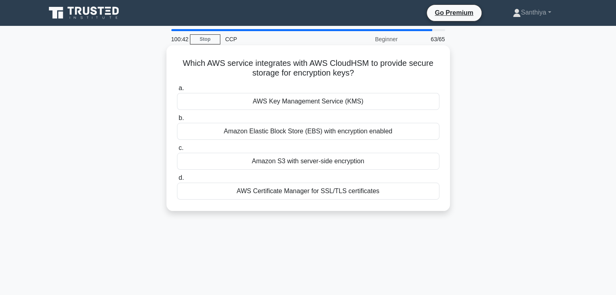
click at [346, 105] on div "AWS Key Management Service (KMS)" at bounding box center [308, 101] width 262 height 17
click at [177, 91] on input "a. AWS Key Management Service (KMS)" at bounding box center [177, 88] width 0 height 5
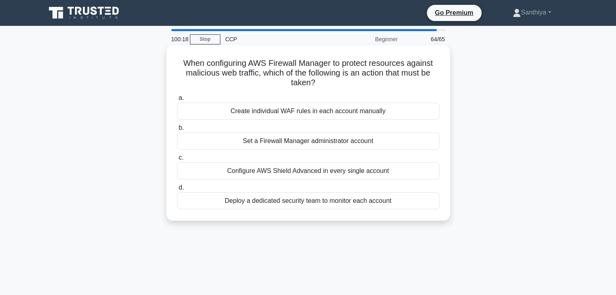
click at [382, 148] on div "Set a Firewall Manager administrator account" at bounding box center [308, 141] width 262 height 17
click at [177, 131] on input "b. Set a Firewall Manager administrator account" at bounding box center [177, 127] width 0 height 5
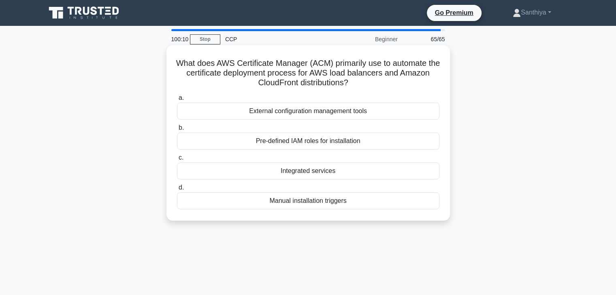
click at [400, 134] on div "Pre-defined IAM roles for installation" at bounding box center [308, 141] width 262 height 17
click at [177, 131] on input "b. Pre-defined IAM roles for installation" at bounding box center [177, 127] width 0 height 5
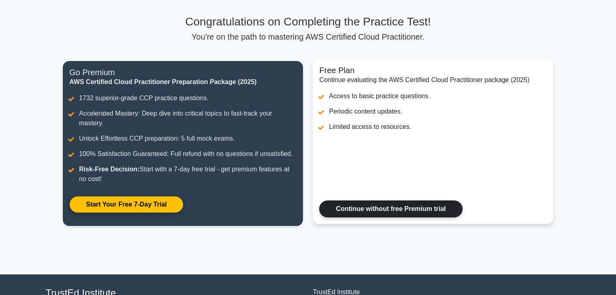
scroll to position [49, 0]
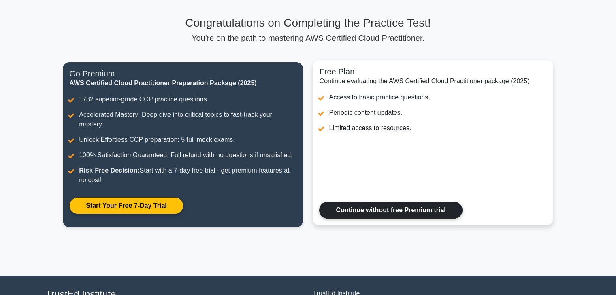
click at [370, 204] on link "Continue without free Premium trial" at bounding box center [390, 210] width 143 height 17
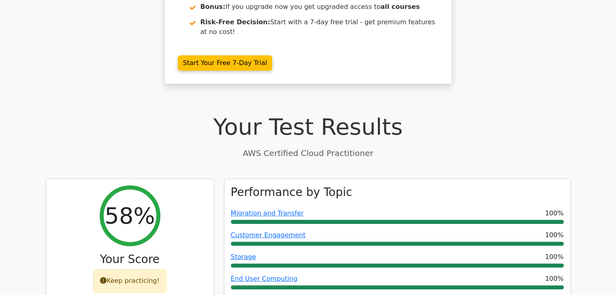
scroll to position [151, 0]
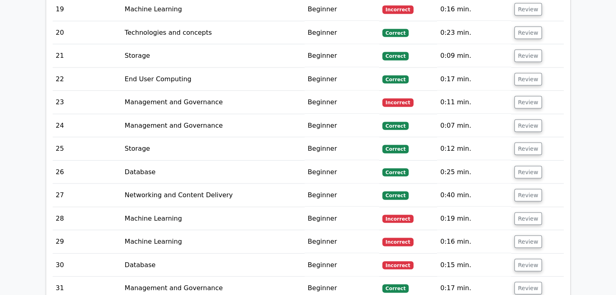
click at [370, 231] on td "Beginner" at bounding box center [341, 242] width 74 height 23
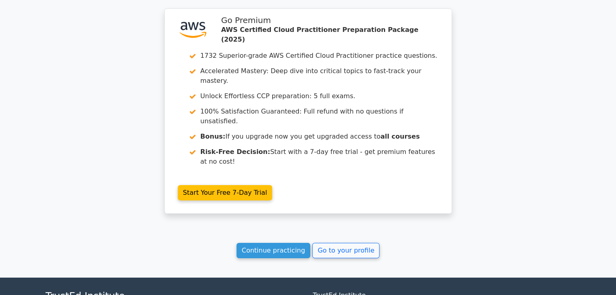
scroll to position [2699, 0]
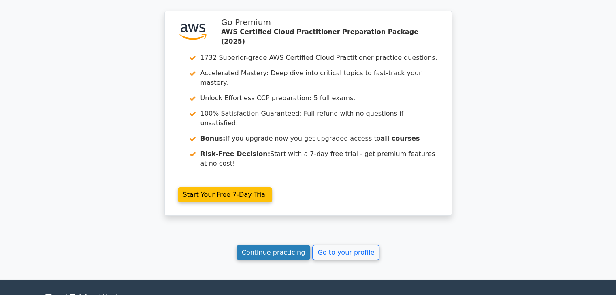
click at [285, 245] on link "Continue practicing" at bounding box center [273, 252] width 74 height 15
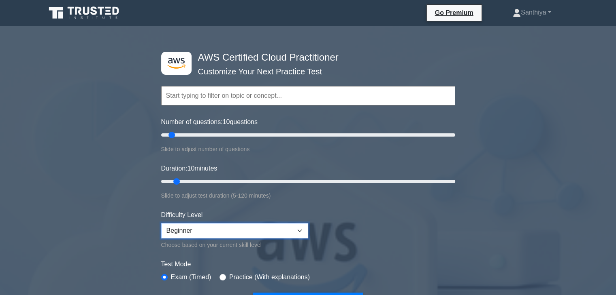
click at [216, 230] on select "Beginner Intermediate Expert" at bounding box center [234, 230] width 147 height 15
click at [161, 223] on select "Beginner Intermediate Expert" at bounding box center [234, 230] width 147 height 15
drag, startPoint x: 169, startPoint y: 136, endPoint x: 255, endPoint y: 136, distance: 85.8
type input "65"
click at [255, 136] on input "Number of questions: 65 questions" at bounding box center [308, 135] width 294 height 10
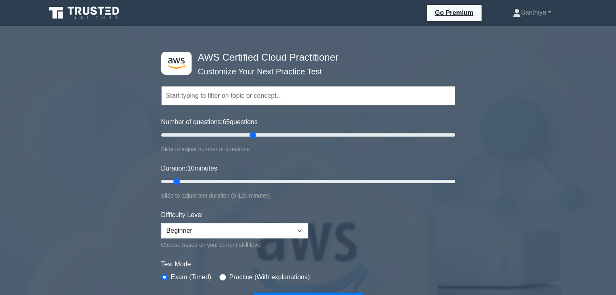
click at [179, 91] on input "text" at bounding box center [308, 95] width 294 height 19
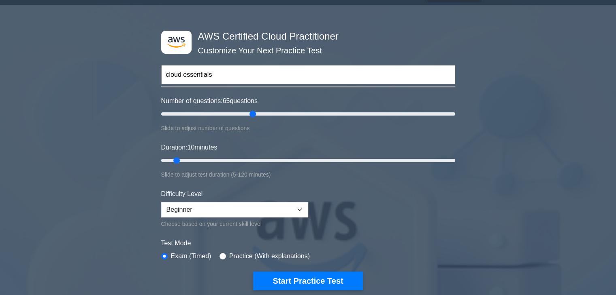
scroll to position [22, 0]
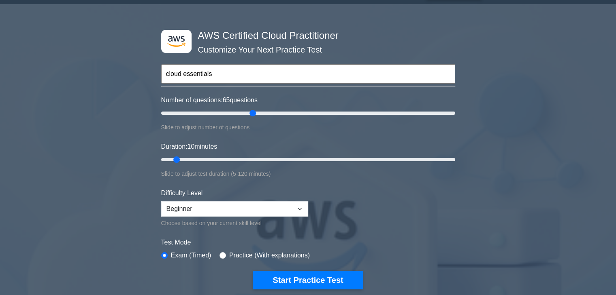
type input "cloud essentials"
type input "30"
click at [225, 156] on input "Duration: 30 minutes" at bounding box center [308, 160] width 294 height 10
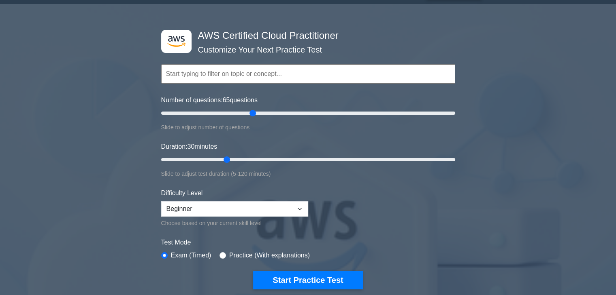
click at [306, 269] on form "Topics Technologies and concepts Analytics Application Integration Business App…" at bounding box center [308, 165] width 294 height 250
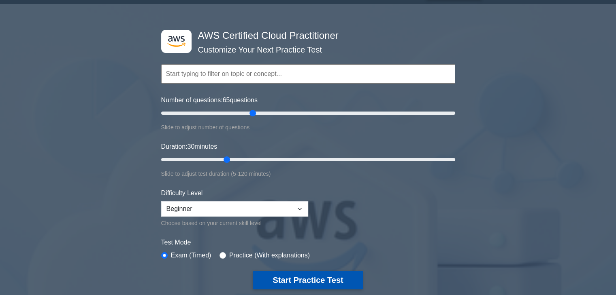
click at [304, 279] on button "Start Practice Test" at bounding box center [307, 280] width 109 height 19
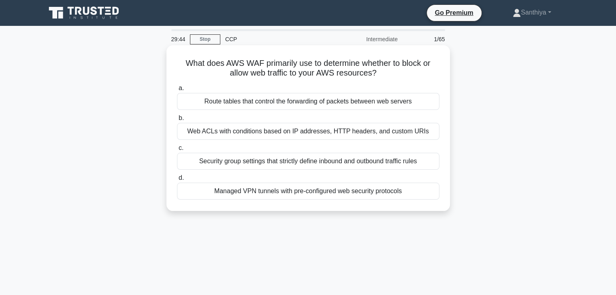
click at [386, 108] on div "Route tables that control the forwarding of packets between web servers" at bounding box center [308, 101] width 262 height 17
click at [177, 91] on input "a. Route tables that control the forwarding of packets between web servers" at bounding box center [177, 88] width 0 height 5
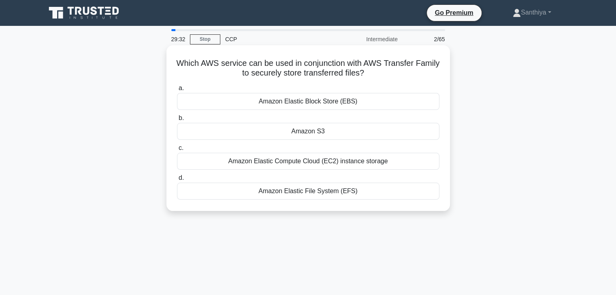
click at [376, 136] on div "Amazon S3" at bounding box center [308, 131] width 262 height 17
click at [177, 121] on input "b. Amazon S3" at bounding box center [177, 118] width 0 height 5
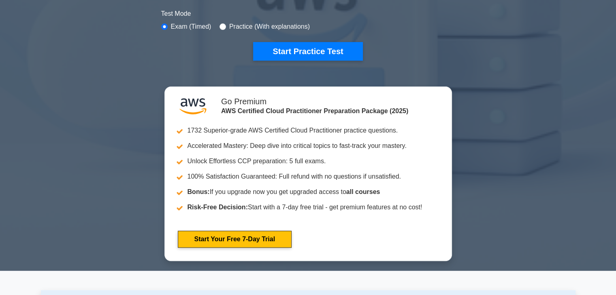
scroll to position [256, 0]
